Goal: Task Accomplishment & Management: Complete application form

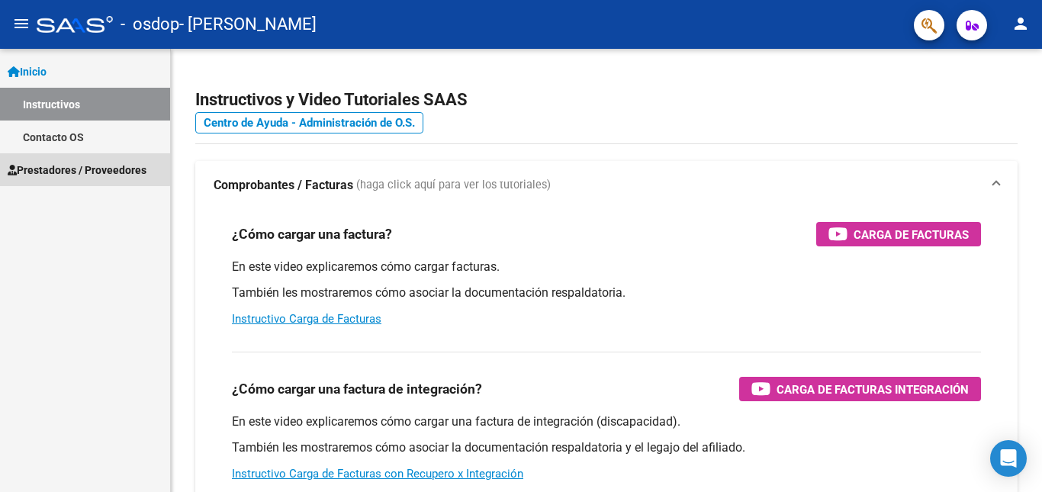
click at [58, 168] on span "Prestadores / Proveedores" at bounding box center [77, 170] width 139 height 17
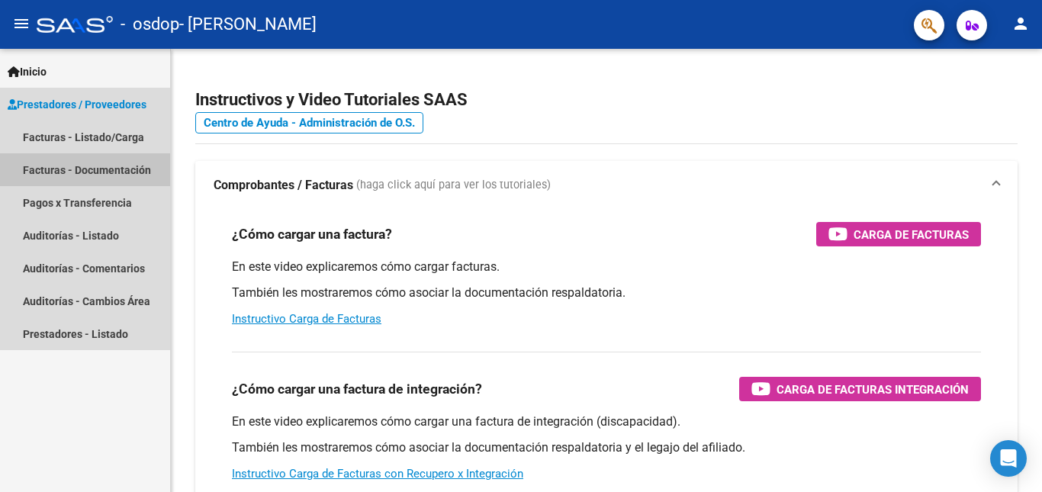
click at [89, 166] on link "Facturas - Documentación" at bounding box center [85, 169] width 170 height 33
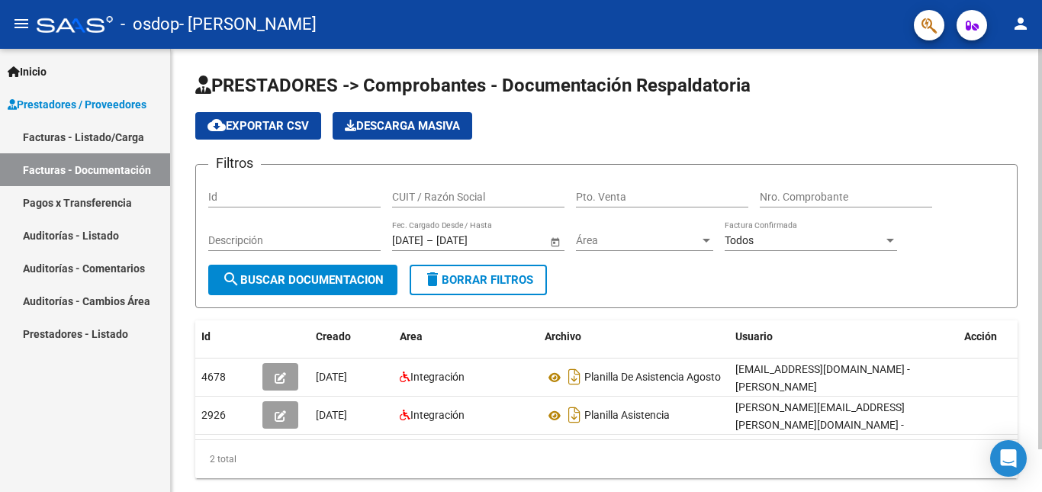
scroll to position [47, 0]
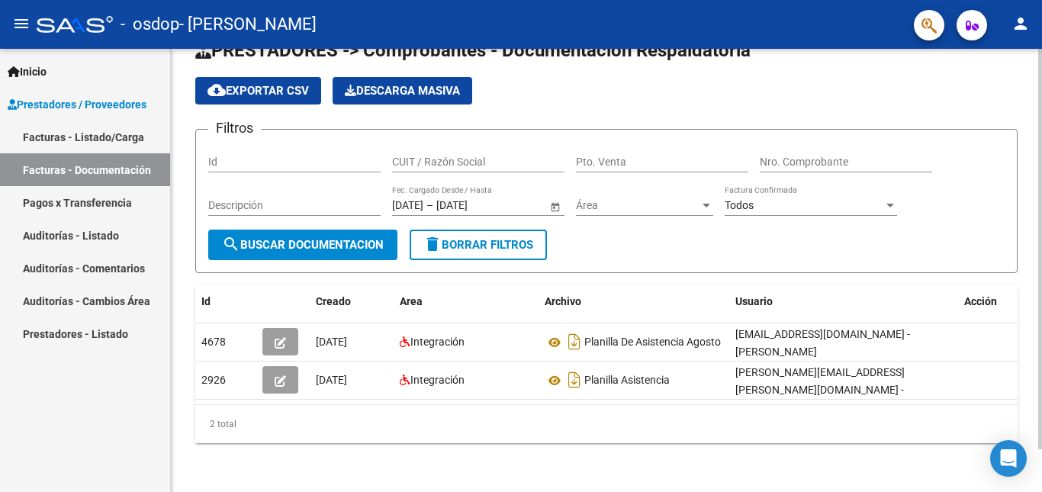
click at [1039, 472] on div at bounding box center [1041, 270] width 4 height 443
click at [297, 84] on span "cloud_download Exportar CSV" at bounding box center [258, 91] width 101 height 14
click at [1019, 73] on div "PRESTADORES -> Comprobantes - Documentación Respaldatoria cloud_download Export…" at bounding box center [606, 253] width 871 height 478
click at [1022, 22] on mat-icon "person" at bounding box center [1021, 23] width 18 height 18
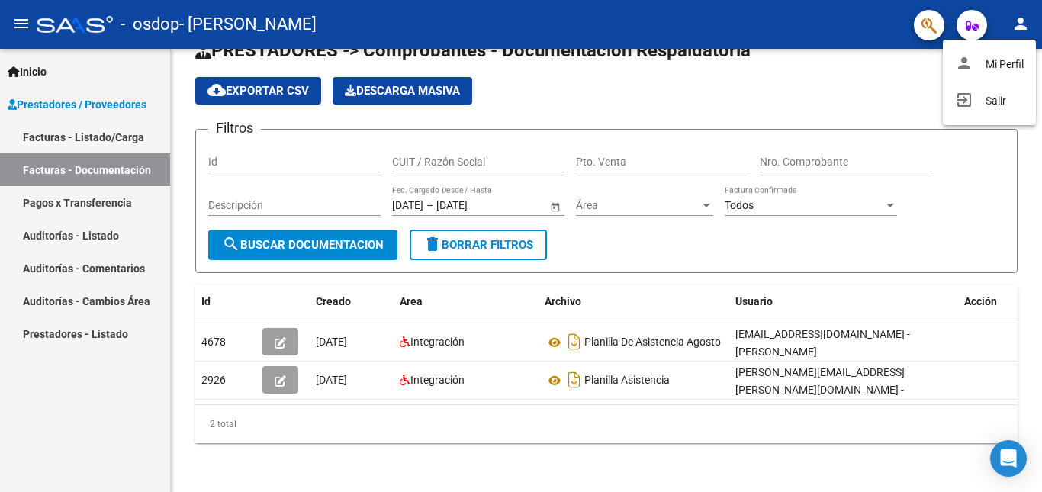
click at [971, 25] on div at bounding box center [521, 246] width 1042 height 492
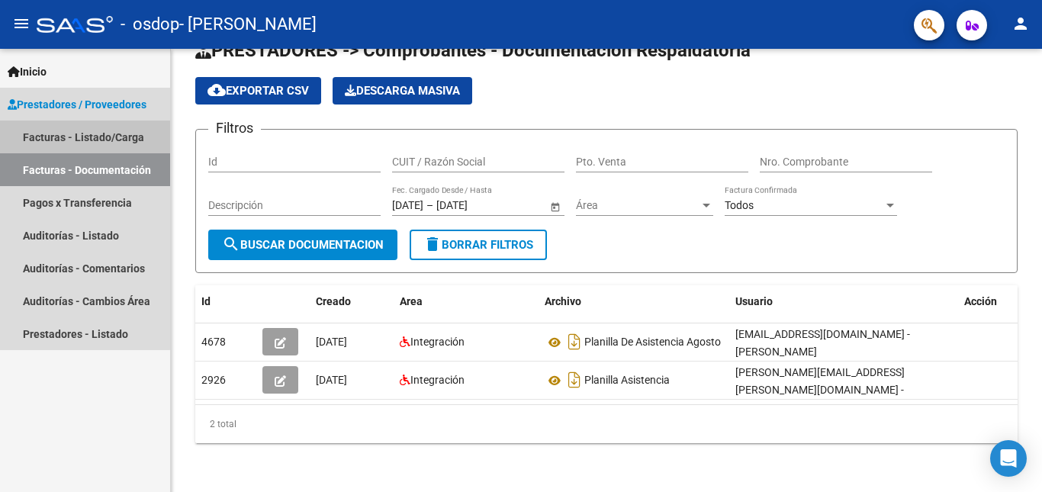
click at [72, 126] on link "Facturas - Listado/Carga" at bounding box center [85, 137] width 170 height 33
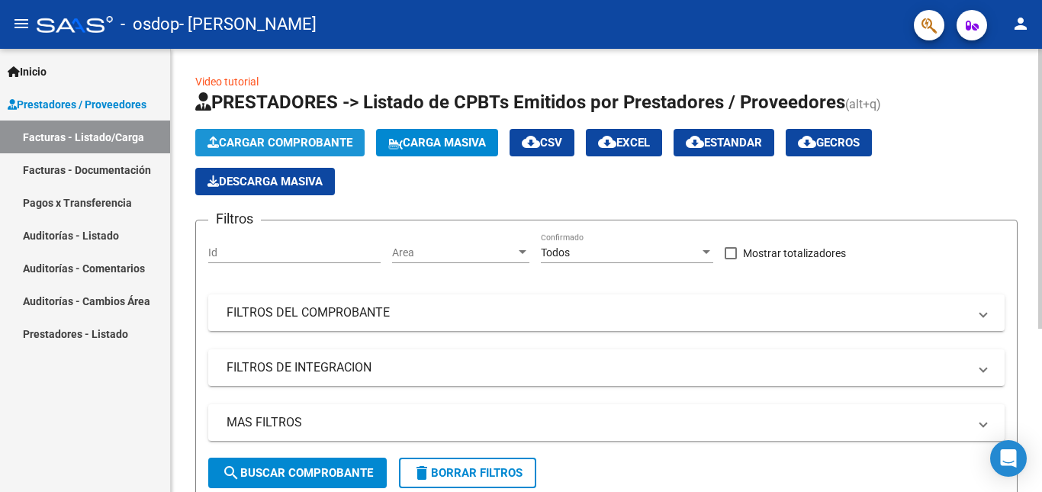
click at [289, 141] on span "Cargar Comprobante" at bounding box center [280, 143] width 145 height 14
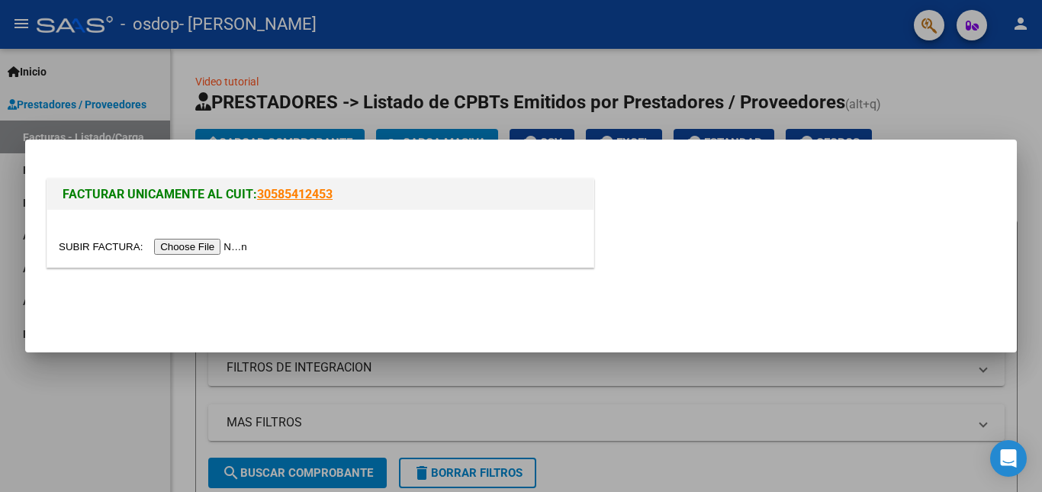
click at [193, 249] on input "file" at bounding box center [155, 247] width 193 height 16
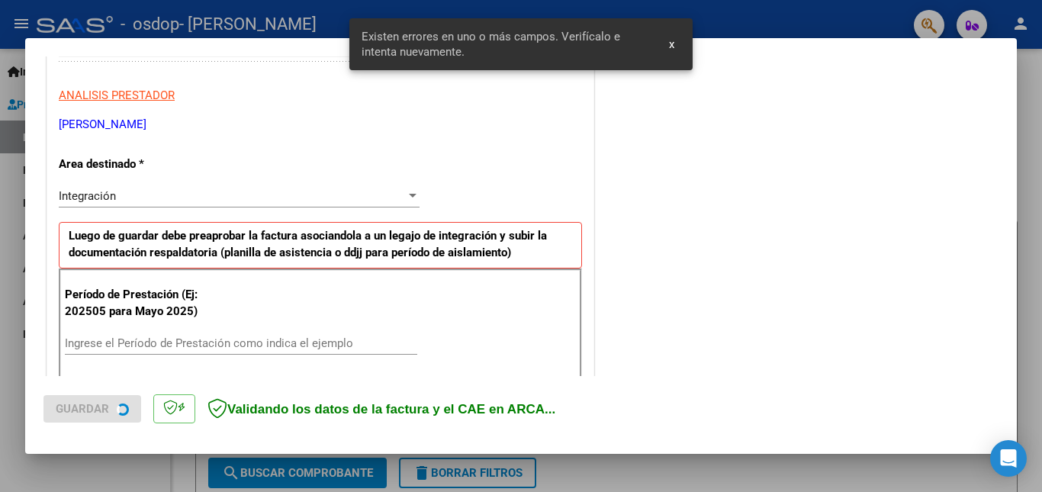
scroll to position [343, 0]
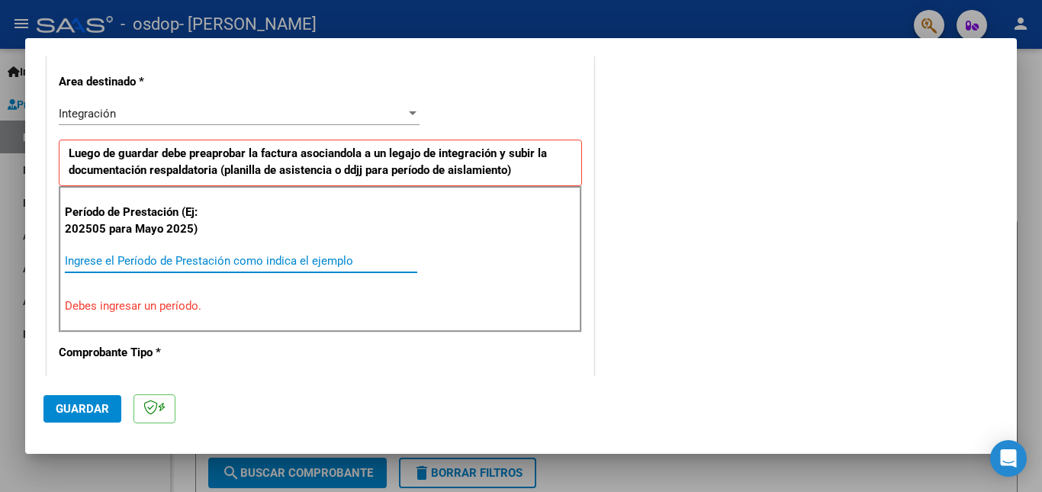
click at [126, 261] on input "Ingrese el Período de Prestación como indica el ejemplo" at bounding box center [241, 261] width 353 height 14
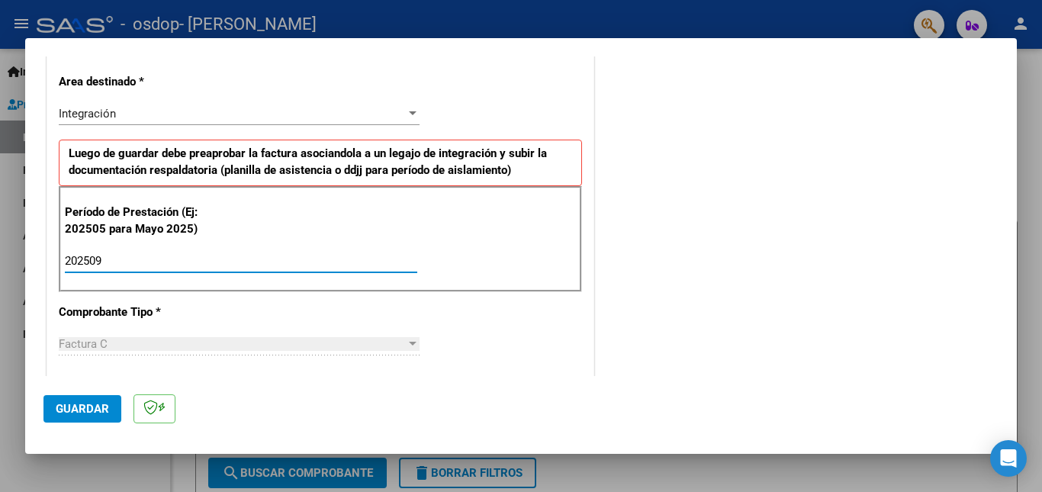
type input "202509"
click at [108, 347] on div "Factura C" at bounding box center [232, 344] width 347 height 14
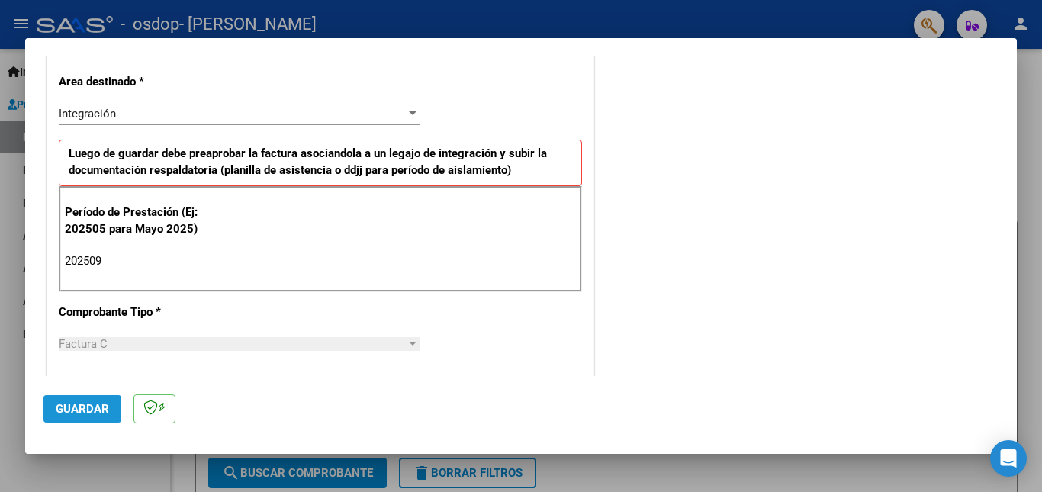
click at [84, 405] on span "Guardar" at bounding box center [82, 409] width 53 height 14
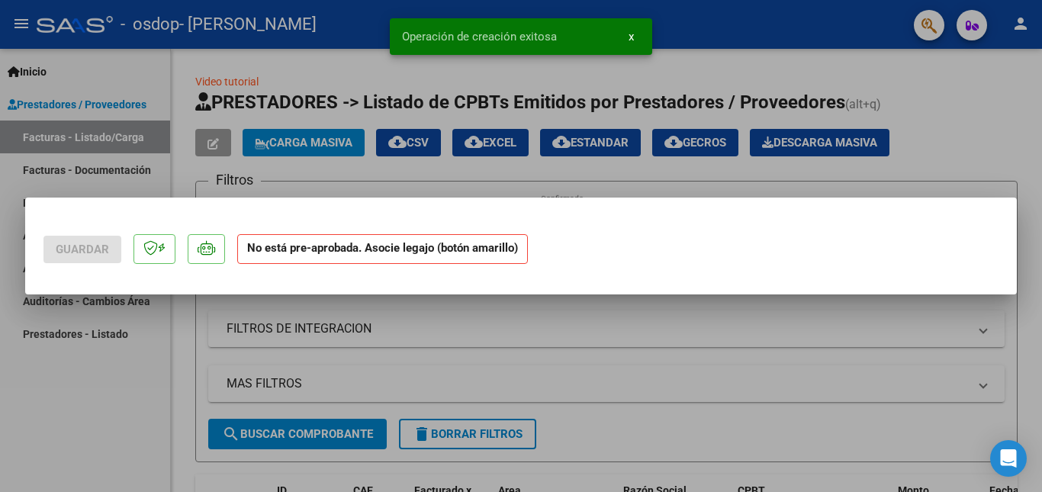
scroll to position [0, 0]
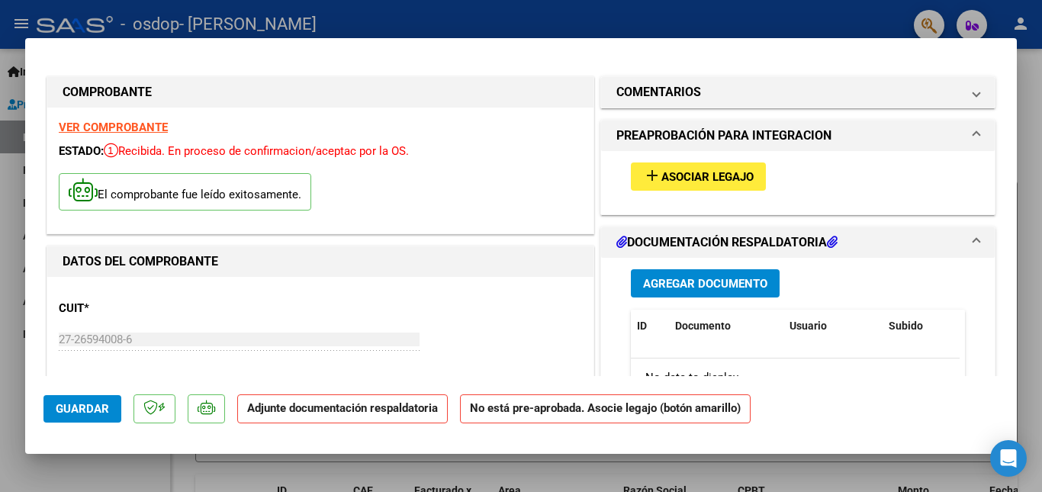
click at [672, 281] on span "Agregar Documento" at bounding box center [705, 284] width 124 height 14
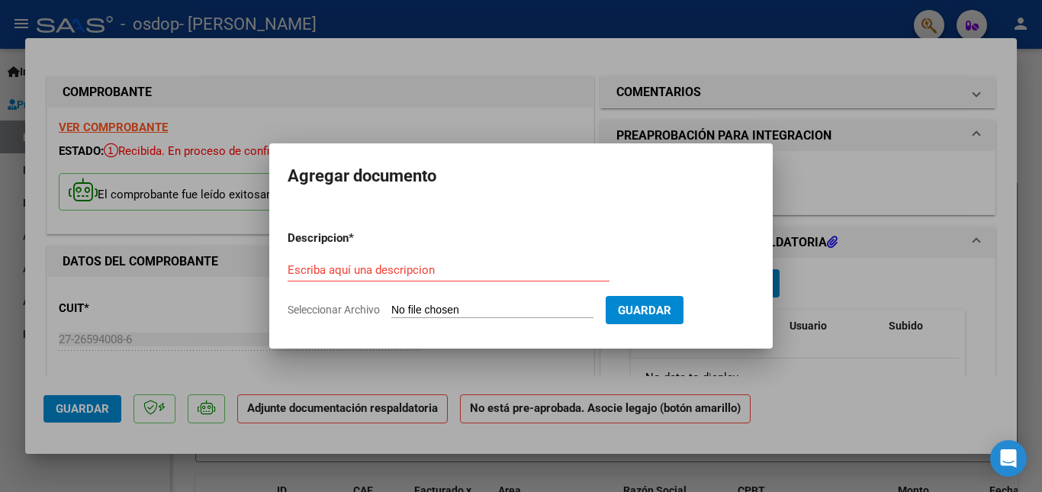
click at [795, 288] on div at bounding box center [521, 246] width 1042 height 492
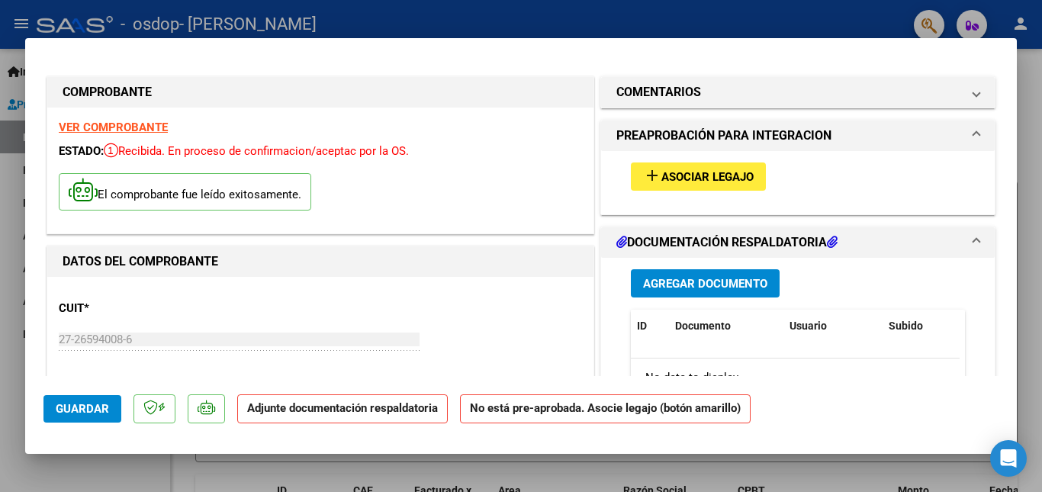
click at [827, 240] on icon at bounding box center [832, 242] width 11 height 12
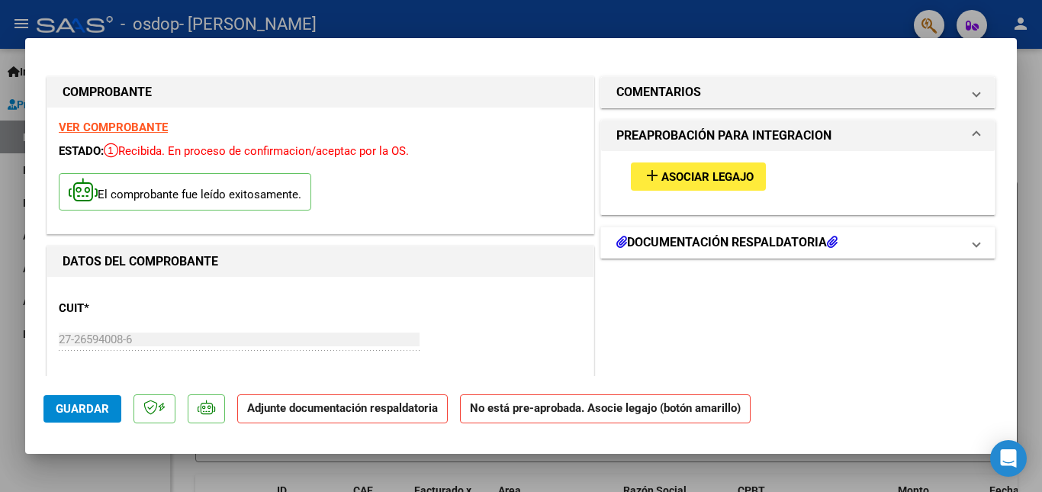
click at [827, 240] on icon at bounding box center [832, 242] width 11 height 12
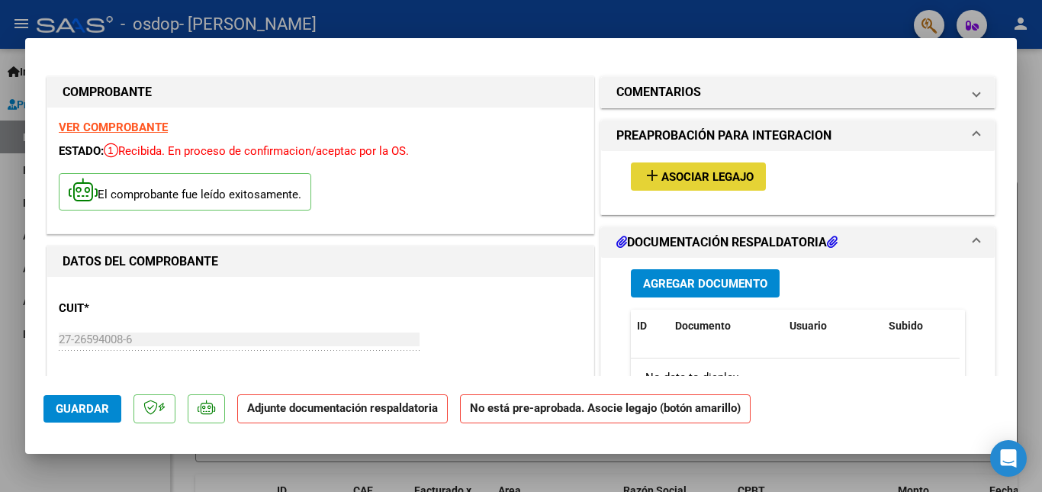
click at [688, 176] on span "Asociar Legajo" at bounding box center [708, 177] width 92 height 14
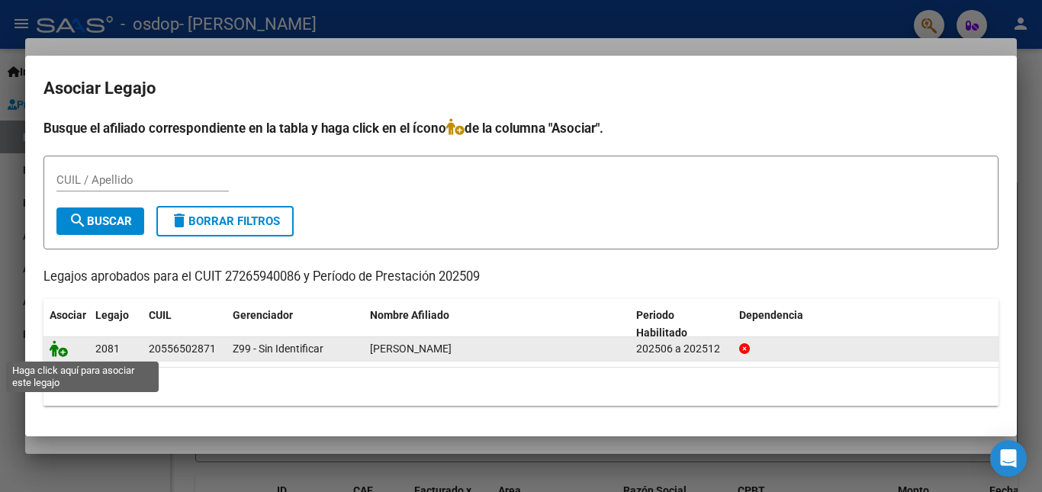
click at [58, 351] on icon at bounding box center [59, 348] width 18 height 17
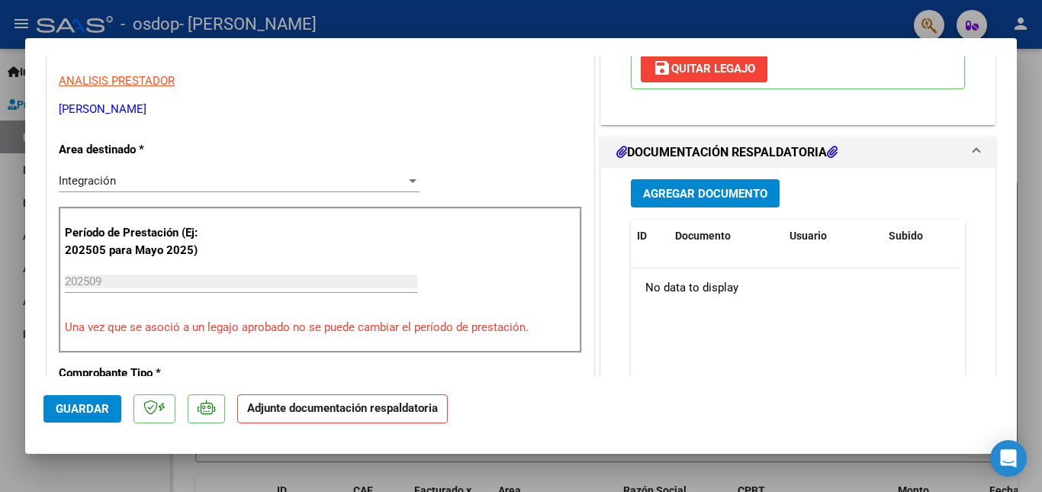
scroll to position [346, 0]
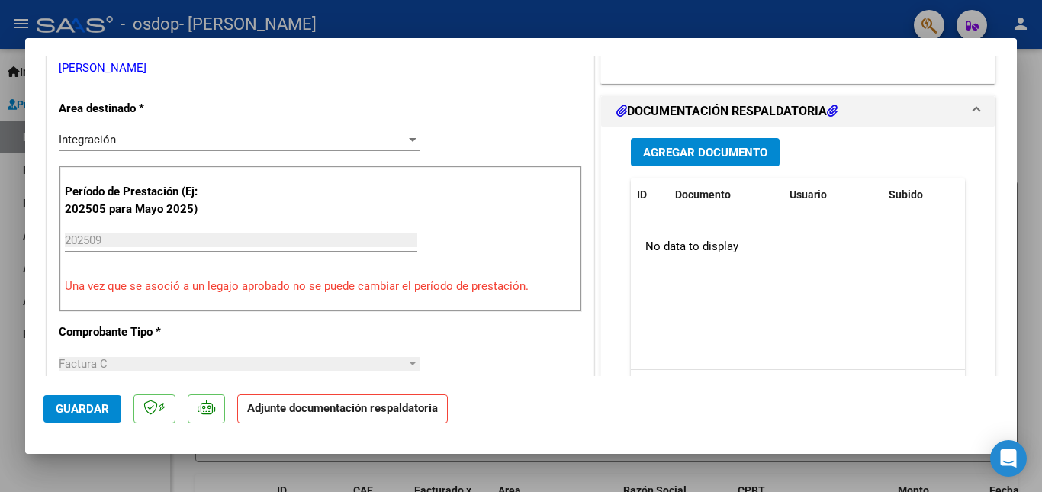
click at [707, 151] on span "Agregar Documento" at bounding box center [705, 153] width 124 height 14
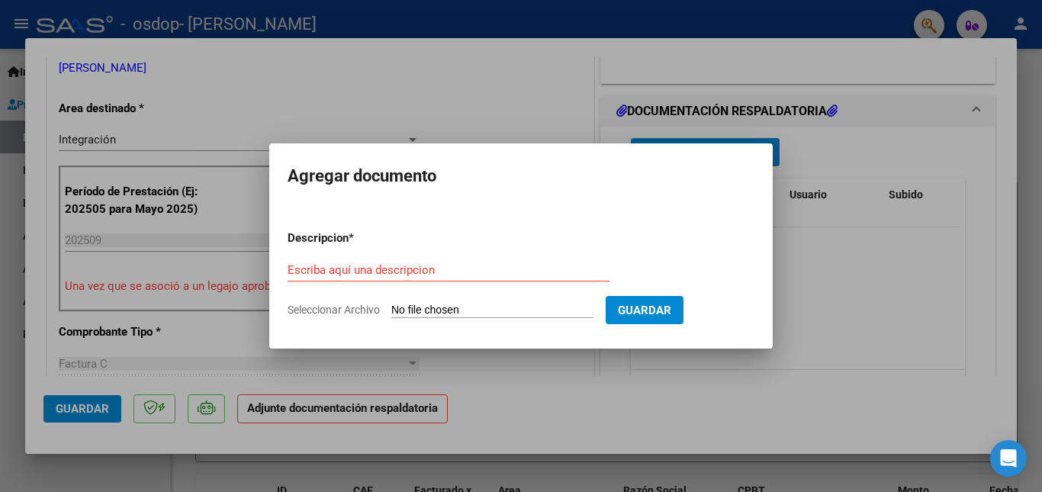
click at [435, 305] on input "Seleccionar Archivo" at bounding box center [492, 311] width 202 height 14
type input "C:\fakepath\planilla asistencia [PERSON_NAME].pdf"
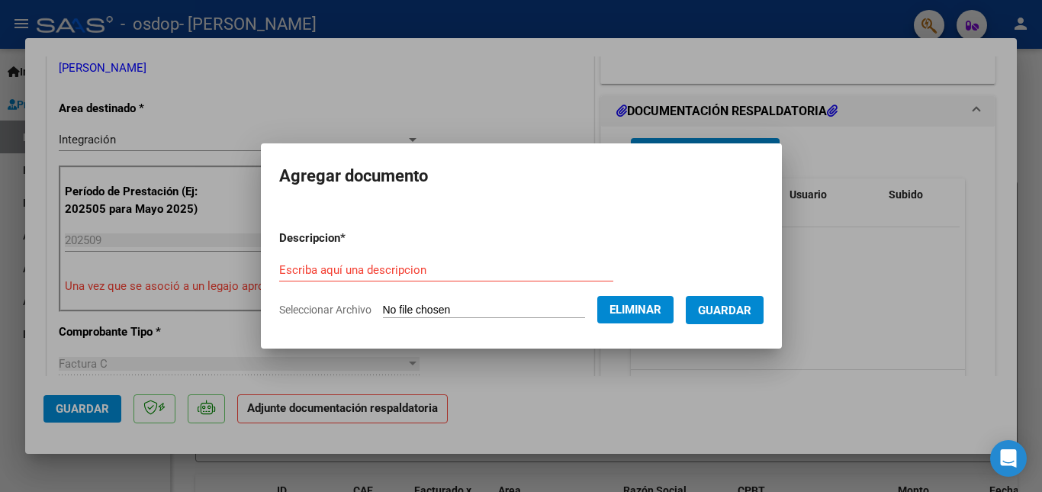
click at [324, 262] on div "Escriba aquí una descripcion" at bounding box center [446, 270] width 334 height 23
type input "planilla asistencia"
click at [717, 304] on span "Guardar" at bounding box center [724, 311] width 53 height 14
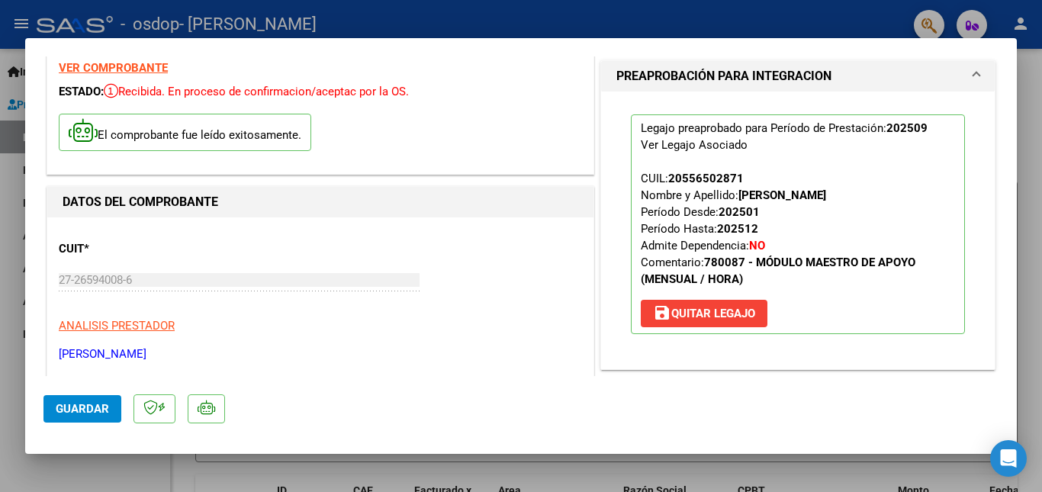
scroll to position [29, 0]
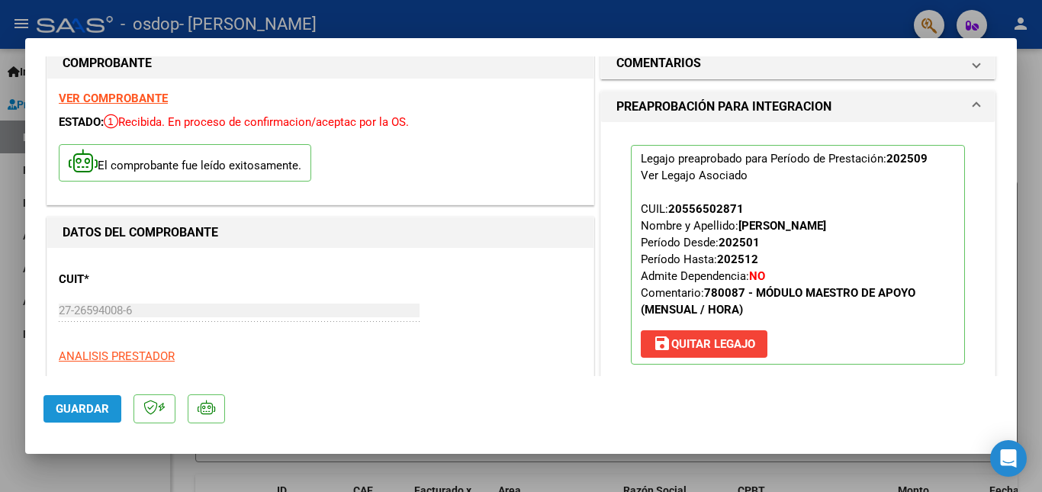
click at [87, 406] on span "Guardar" at bounding box center [82, 409] width 53 height 14
click at [818, 14] on div at bounding box center [521, 246] width 1042 height 492
type input "$ 0,00"
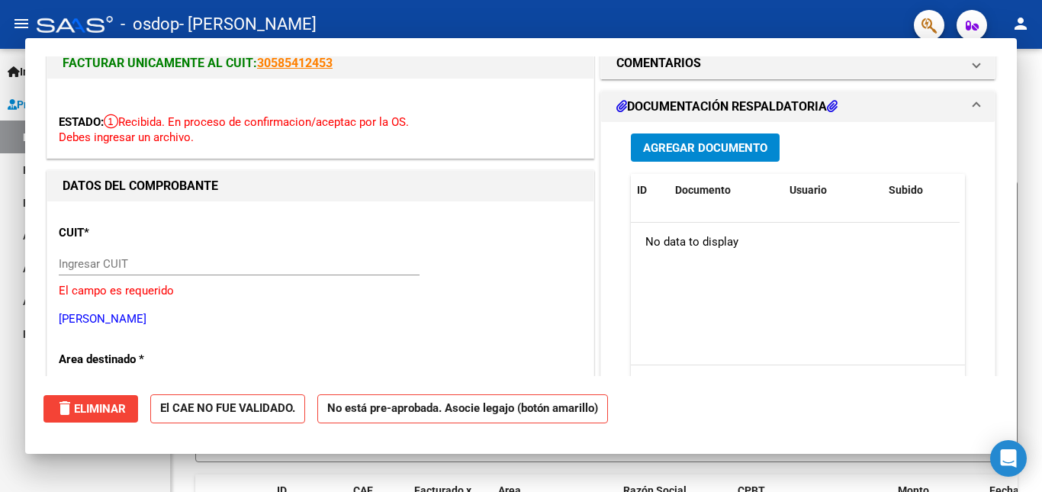
scroll to position [0, 0]
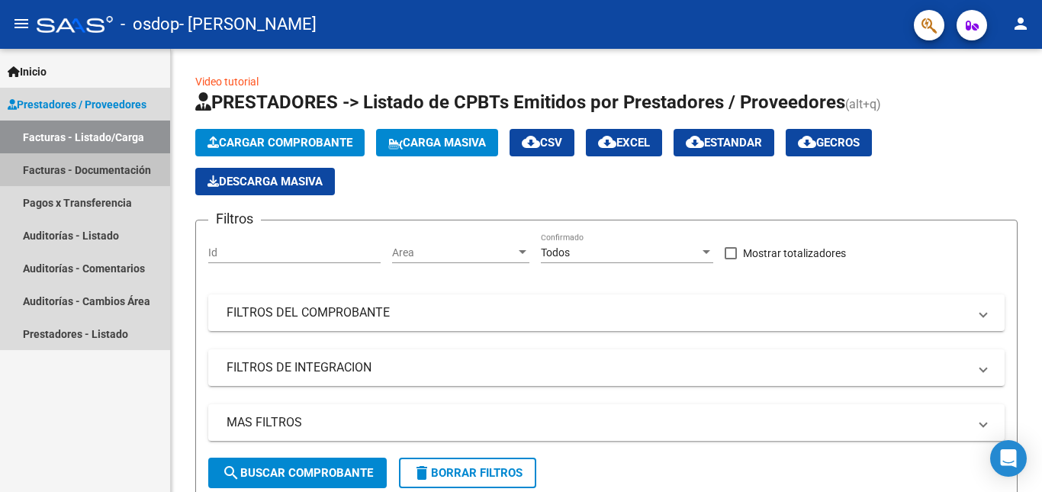
click at [113, 165] on link "Facturas - Documentación" at bounding box center [85, 169] width 170 height 33
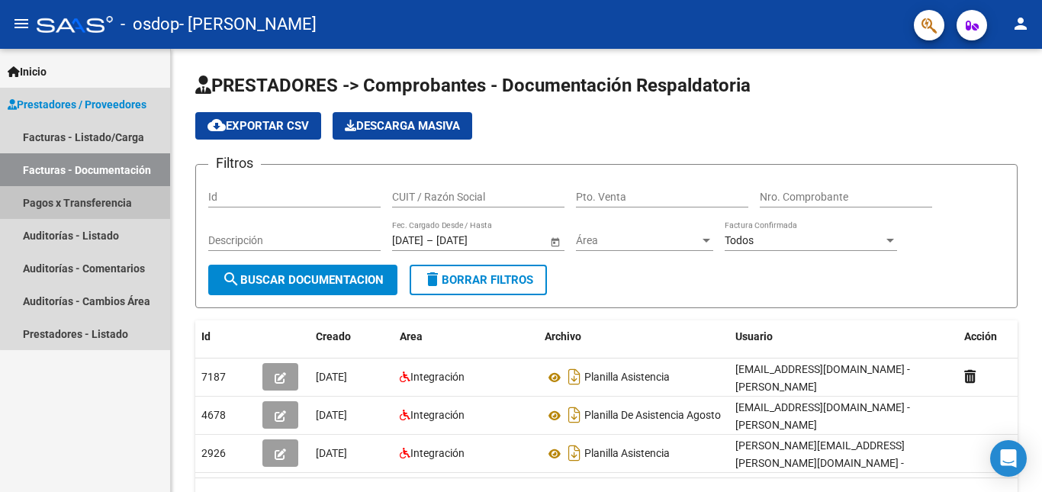
click at [88, 205] on link "Pagos x Transferencia" at bounding box center [85, 202] width 170 height 33
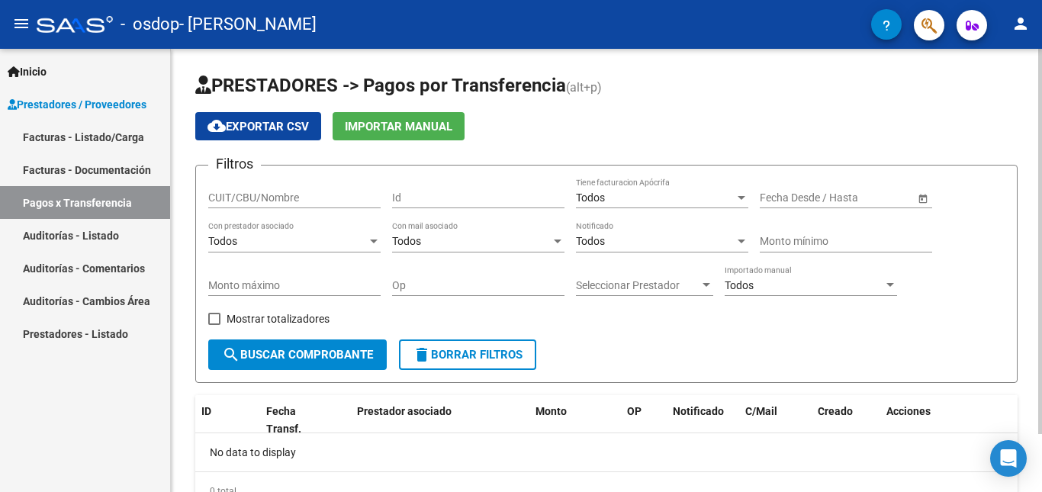
scroll to position [67, 0]
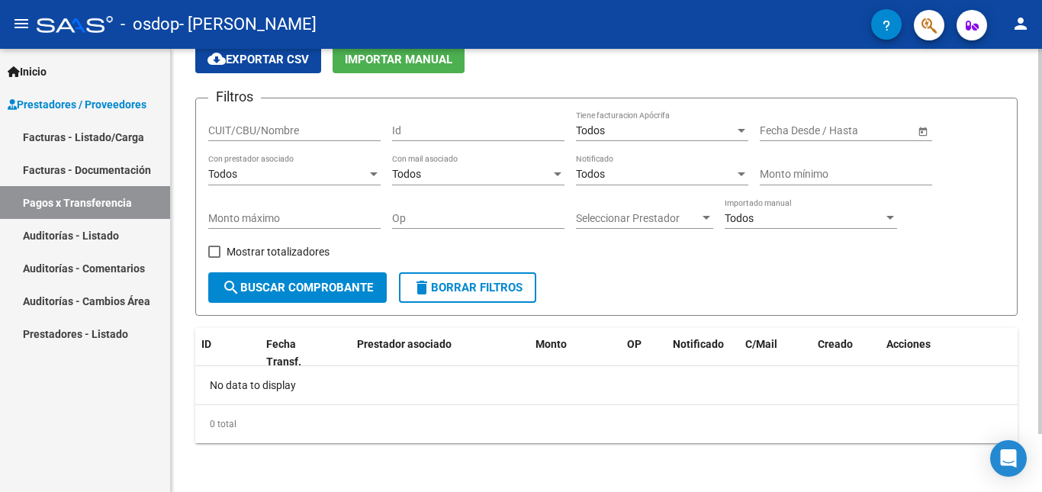
click at [1042, 464] on div at bounding box center [1041, 270] width 4 height 443
